Goal: Book appointment/travel/reservation

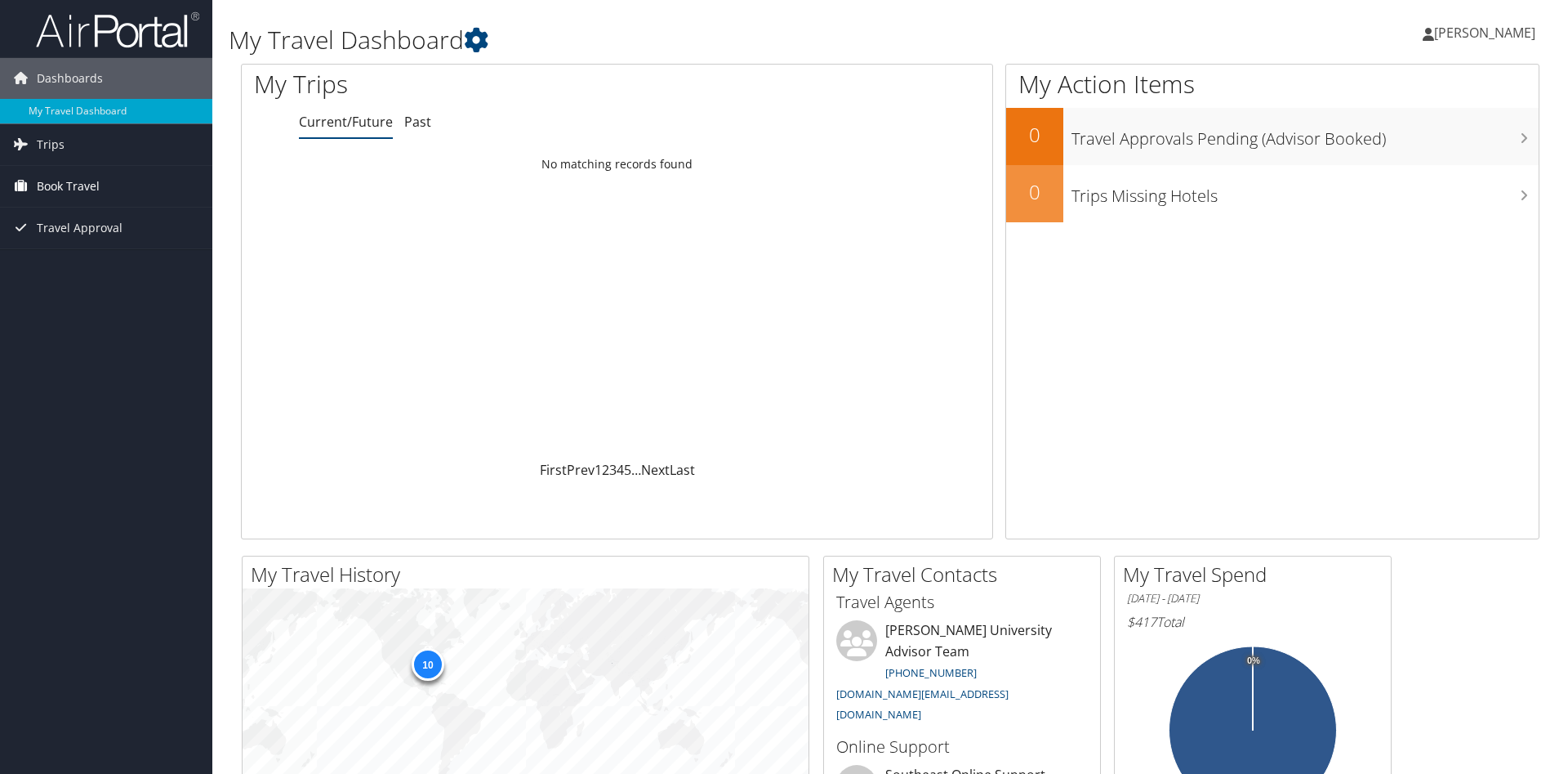
click at [127, 187] on link "Book Travel" at bounding box center [106, 186] width 212 height 41
click at [113, 266] on link "Book/Manage Online Trips" at bounding box center [106, 268] width 212 height 24
